Goal: Task Accomplishment & Management: Manage account settings

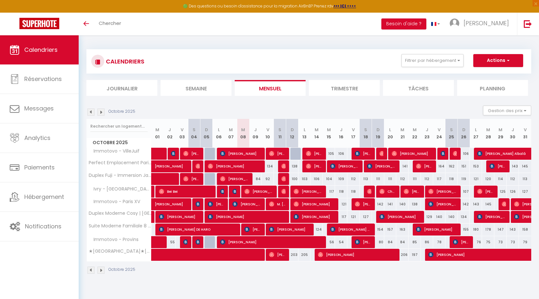
scroll to position [35, 0]
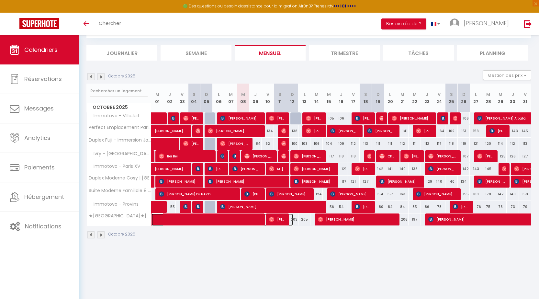
click at [223, 221] on span at bounding box center [226, 220] width 134 height 12
select select "OK"
select select "KO"
select select "0"
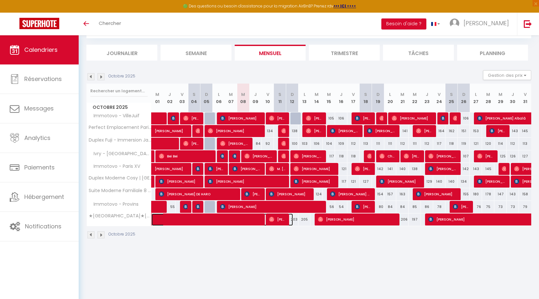
select select "1"
select select
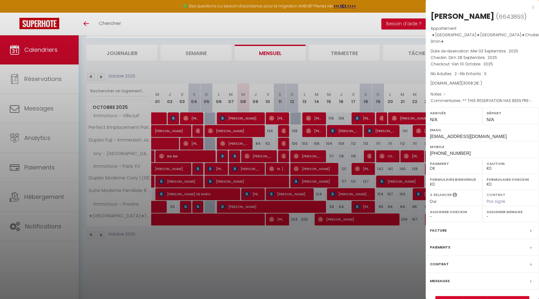
click at [532, 7] on div "x" at bounding box center [480, 7] width 109 height 8
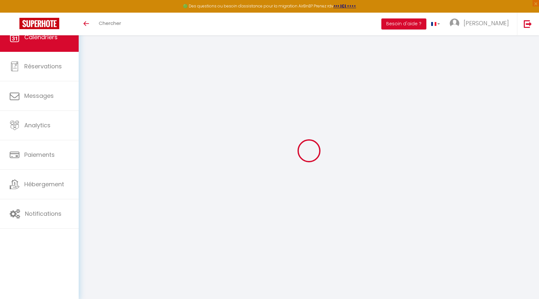
scroll to position [35, 0]
